Goal: Information Seeking & Learning: Find specific page/section

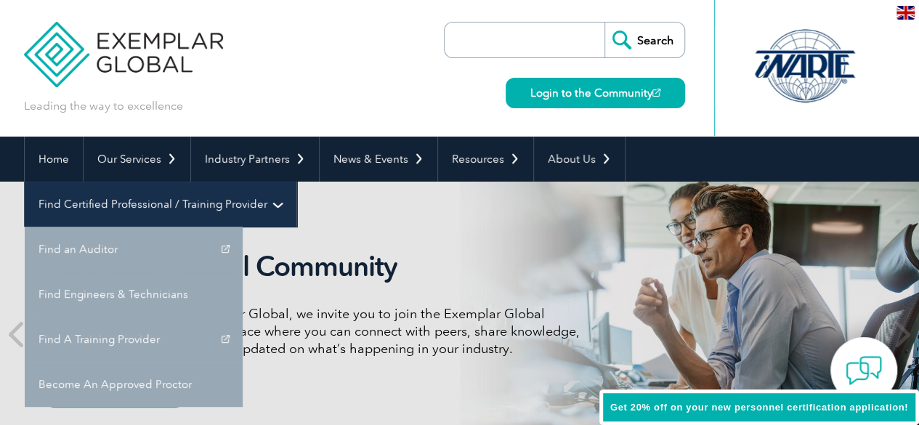
click at [296, 182] on link "Find Certified Professional / Training Provider" at bounding box center [161, 204] width 272 height 45
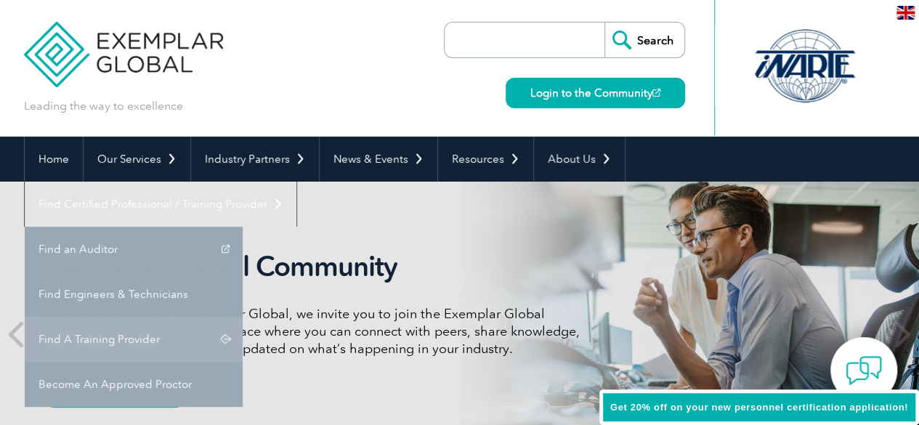
click at [243, 317] on link "Find A Training Provider" at bounding box center [134, 339] width 218 height 45
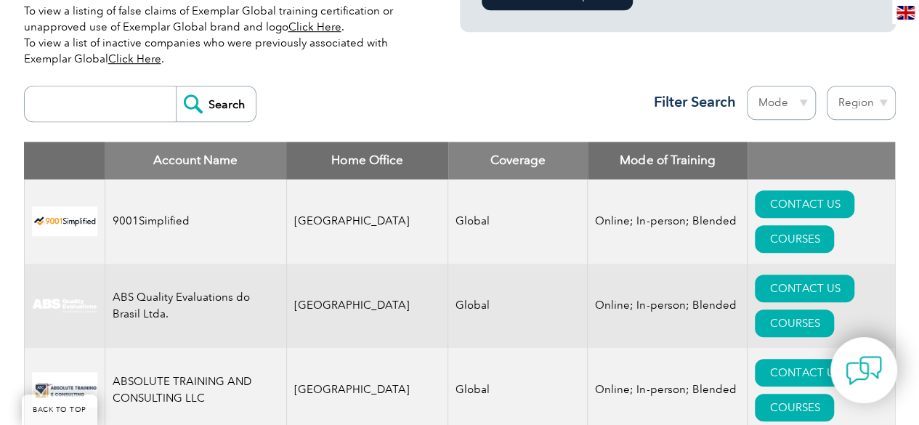
scroll to position [581, 0]
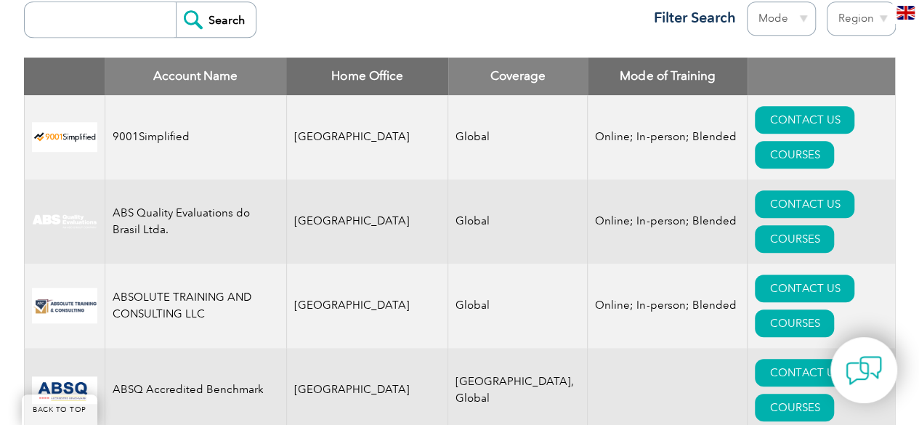
click at [58, 12] on input "search" at bounding box center [104, 19] width 144 height 35
type input "sqc"
click at [202, 11] on input "Search" at bounding box center [216, 19] width 80 height 35
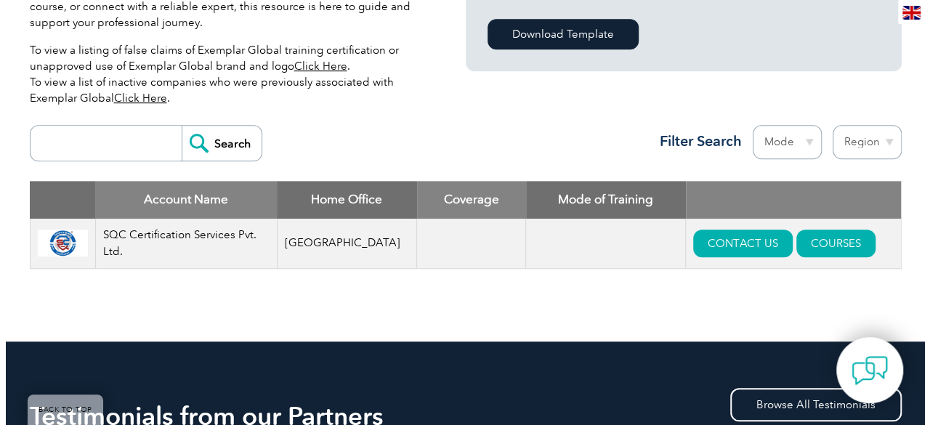
scroll to position [436, 0]
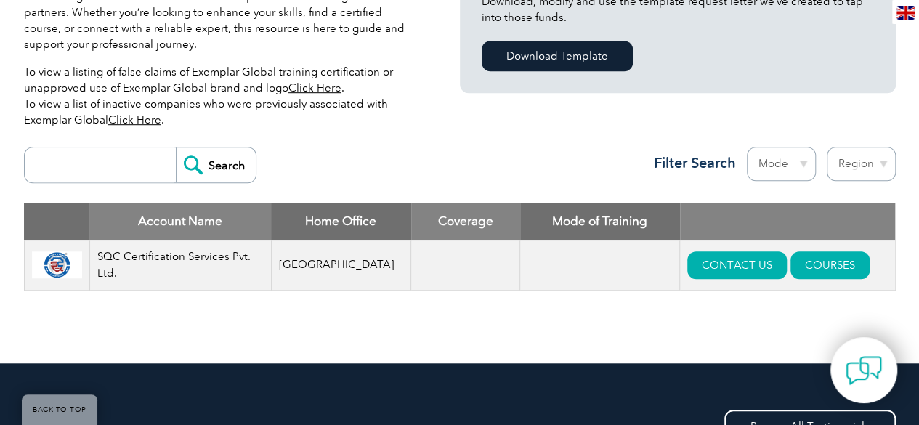
click at [438, 250] on td at bounding box center [465, 266] width 109 height 50
click at [530, 252] on td at bounding box center [600, 266] width 160 height 50
click at [795, 264] on link "COURSES" at bounding box center [830, 265] width 79 height 28
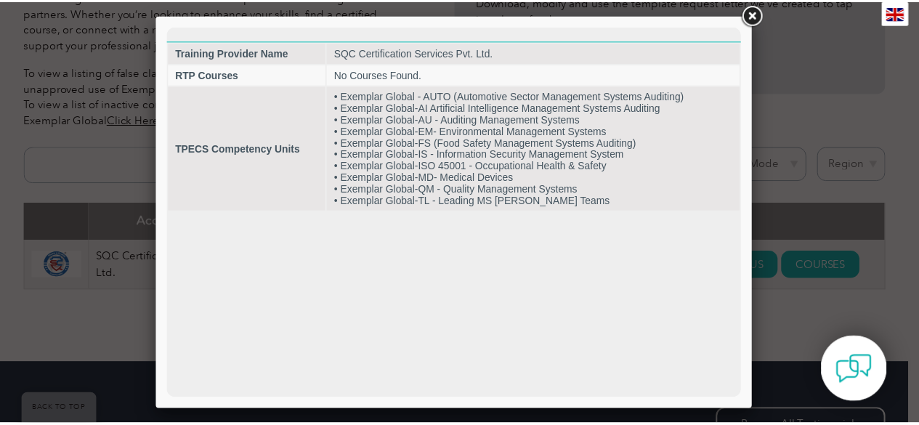
scroll to position [0, 0]
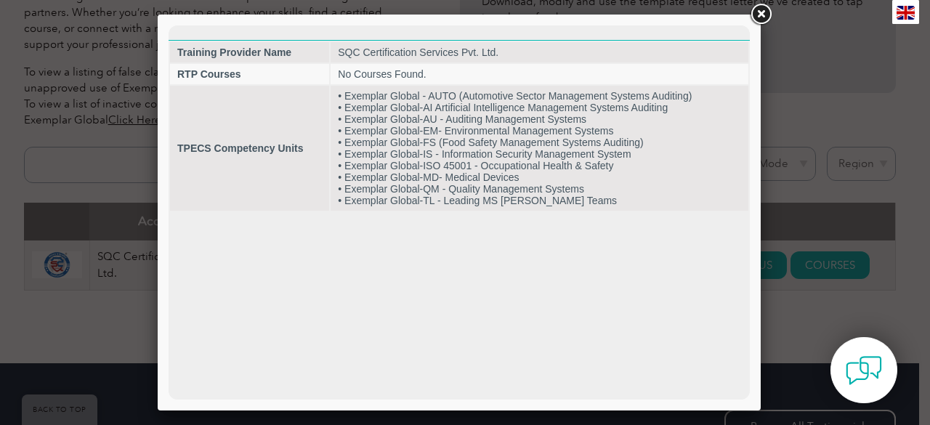
click at [768, 18] on link at bounding box center [761, 14] width 26 height 26
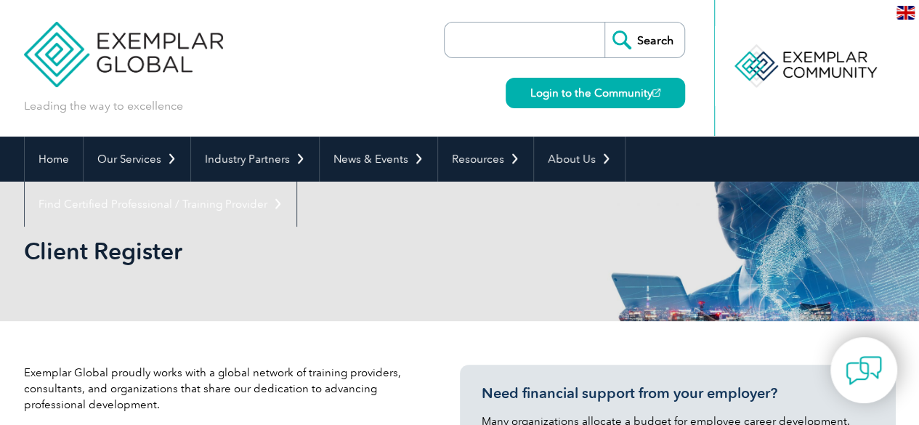
click at [428, 65] on div "Leading the way to excellence Search" at bounding box center [460, 68] width 872 height 137
click at [61, 154] on link "Home" at bounding box center [54, 159] width 58 height 45
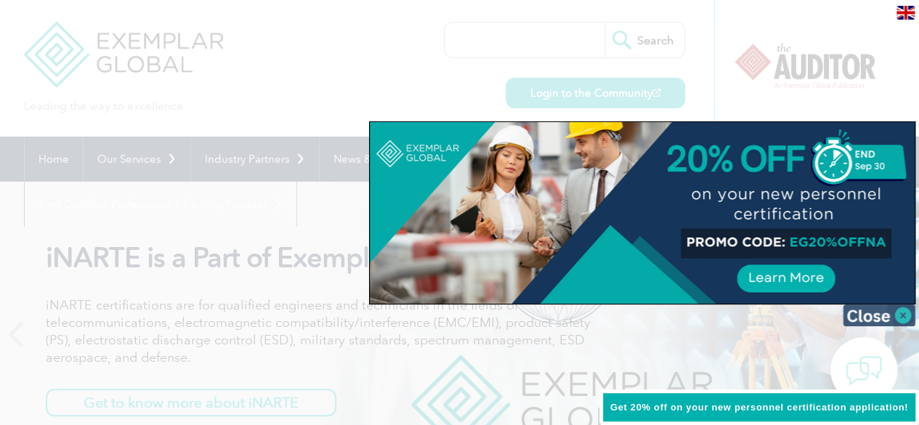
click at [872, 316] on img at bounding box center [879, 315] width 73 height 22
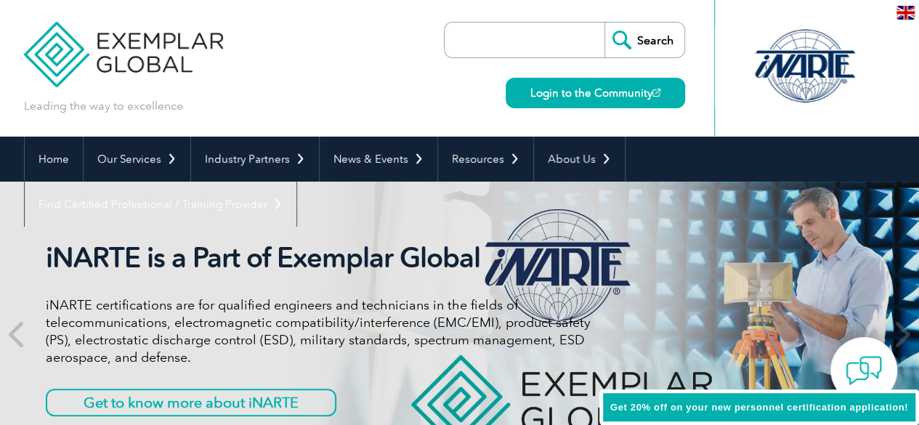
click at [355, 21] on div "Leading the way to excellence Search Login to the Community ▼" at bounding box center [460, 68] width 872 height 137
click at [511, 44] on input "search" at bounding box center [528, 40] width 153 height 35
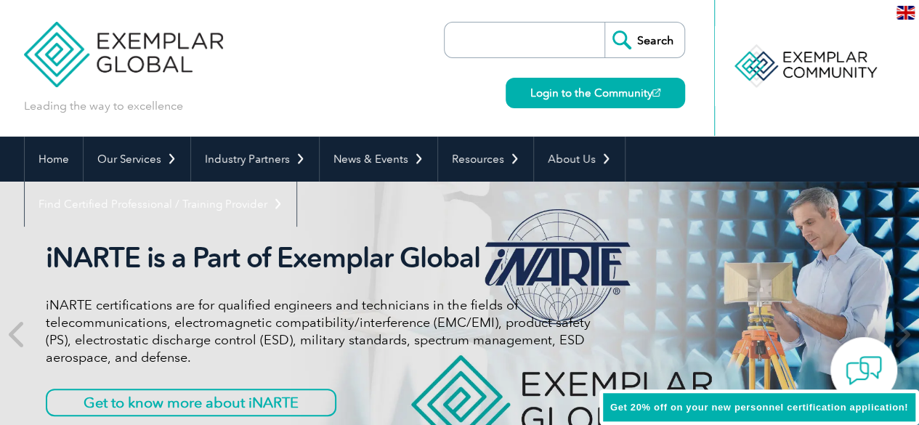
click at [381, 68] on div "Leading the way to excellence Search Login to the Community ▼" at bounding box center [460, 68] width 872 height 137
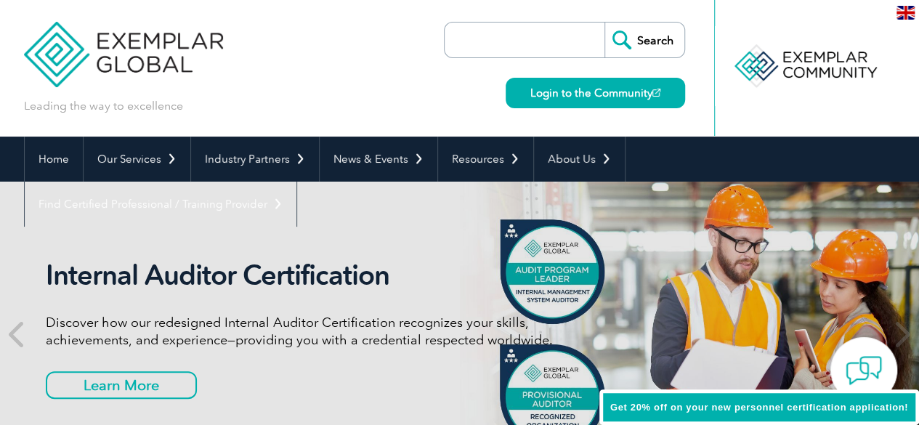
click at [320, 72] on div "Leading the way to excellence Search Login to the Community ▼" at bounding box center [460, 68] width 872 height 137
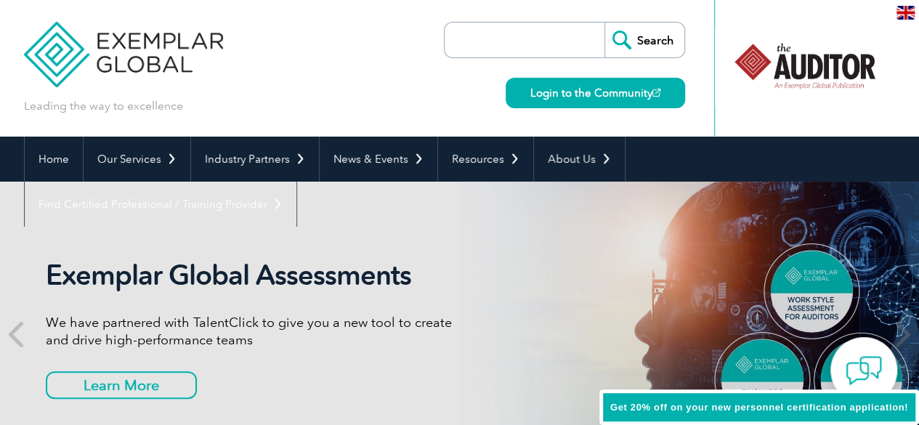
click at [310, 57] on div "Leading the way to excellence Search Login to the Community ▼" at bounding box center [460, 68] width 872 height 137
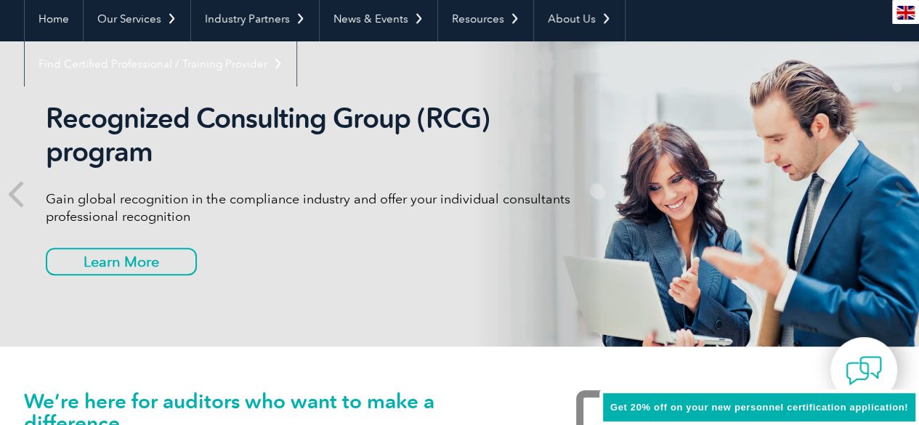
scroll to position [145, 0]
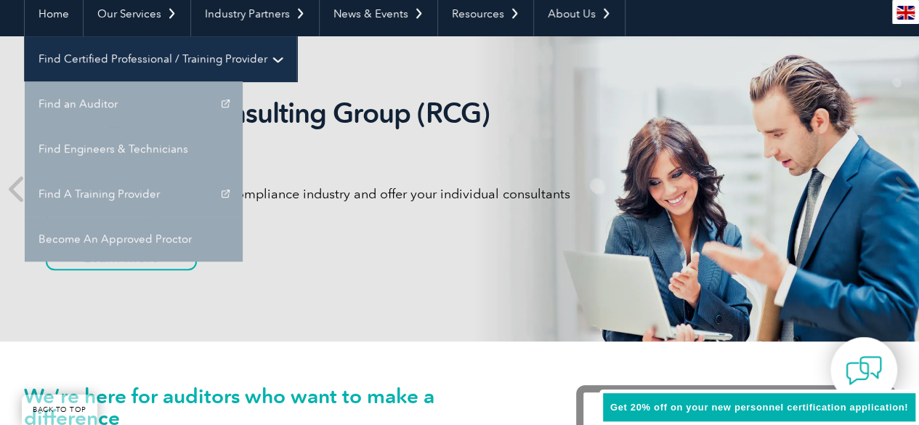
click at [296, 36] on link "Find Certified Professional / Training Provider" at bounding box center [161, 58] width 272 height 45
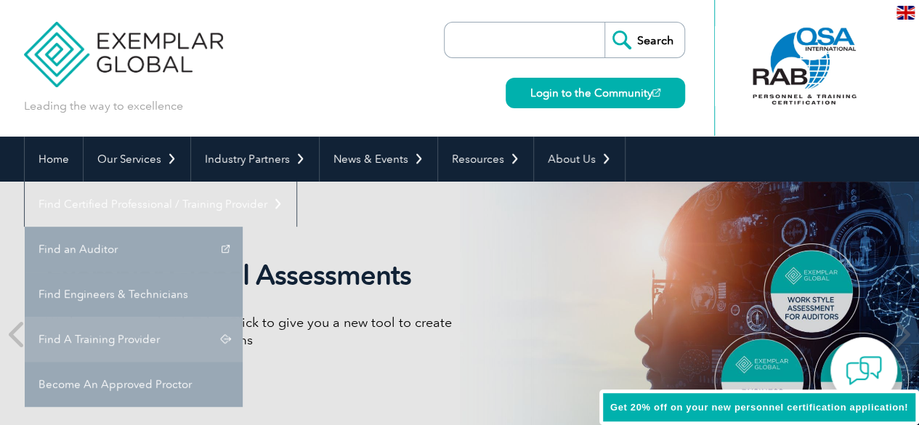
click at [243, 317] on link "Find A Training Provider" at bounding box center [134, 339] width 218 height 45
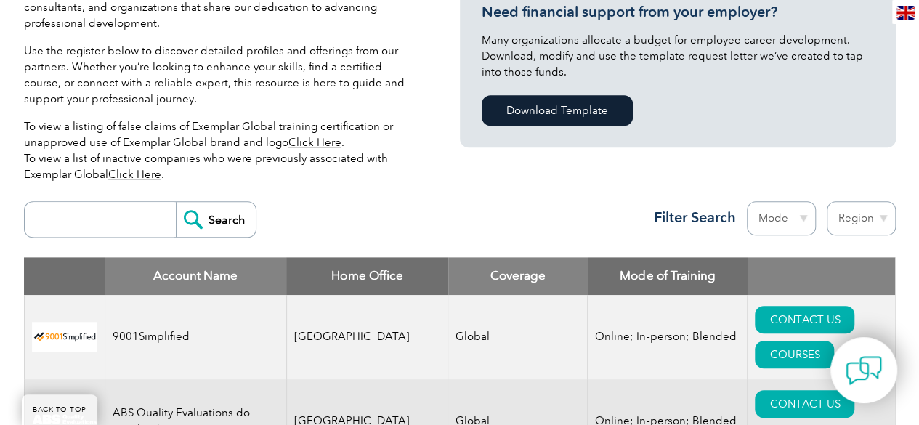
scroll to position [509, 0]
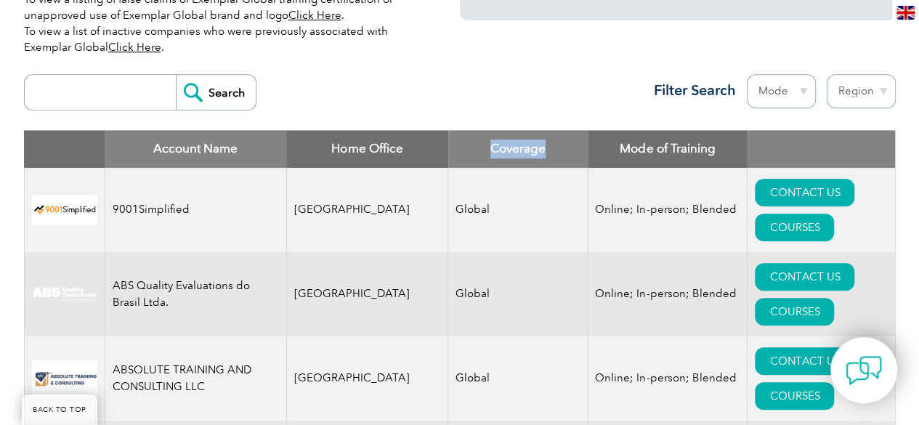
drag, startPoint x: 504, startPoint y: 145, endPoint x: 429, endPoint y: 145, distance: 75.6
click at [448, 145] on th "Coverage" at bounding box center [518, 149] width 140 height 38
click at [462, 92] on div "Search Region [GEOGRAPHIC_DATA] [GEOGRAPHIC_DATA] [GEOGRAPHIC_DATA] [GEOGRAPHIC…" at bounding box center [460, 98] width 872 height 63
drag, startPoint x: 429, startPoint y: 146, endPoint x: 493, endPoint y: 140, distance: 65.0
click at [493, 140] on th "Coverage" at bounding box center [518, 149] width 140 height 38
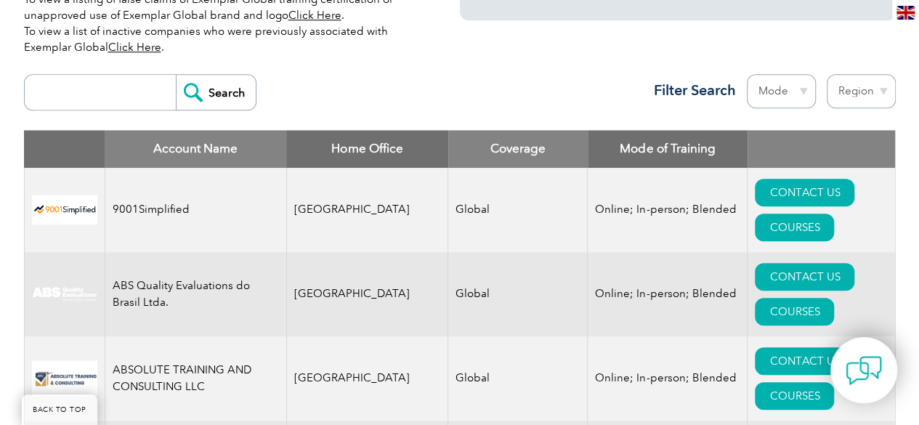
click at [417, 94] on div "Search Region [GEOGRAPHIC_DATA] [GEOGRAPHIC_DATA] [GEOGRAPHIC_DATA] [GEOGRAPHIC…" at bounding box center [460, 98] width 872 height 63
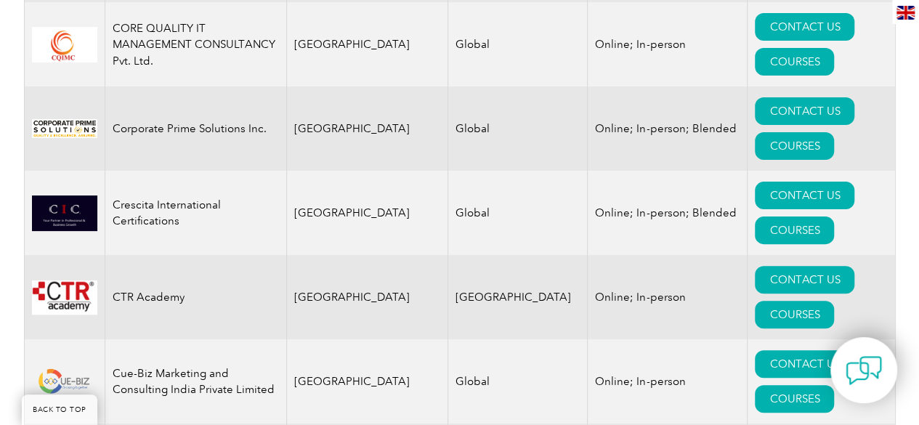
scroll to position [5668, 0]
